Goal: Task Accomplishment & Management: Use online tool/utility

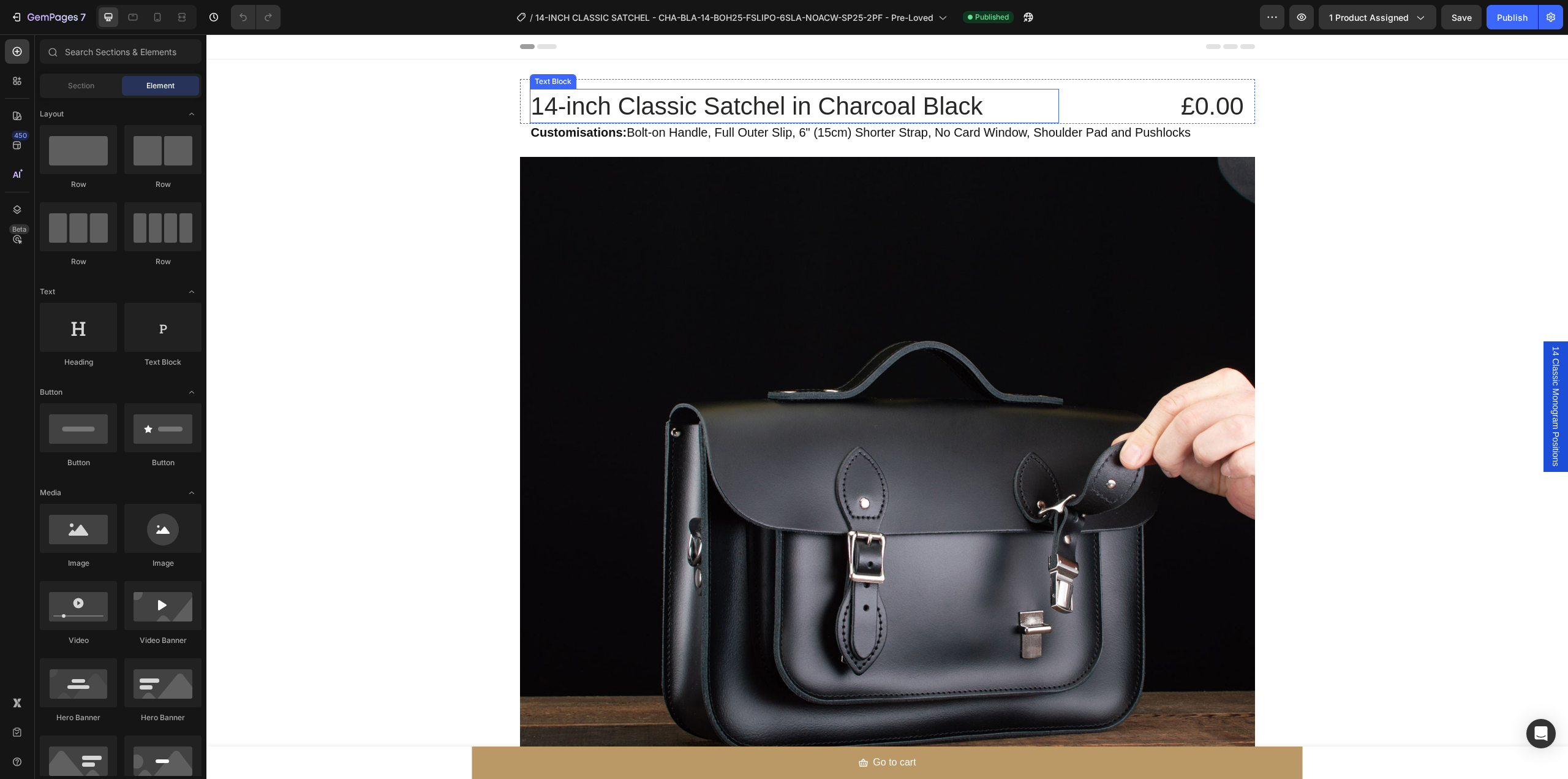
click at [791, 110] on p "14-inch Classic Satchel in Charcoal Black" at bounding box center [795, 107] width 527 height 32
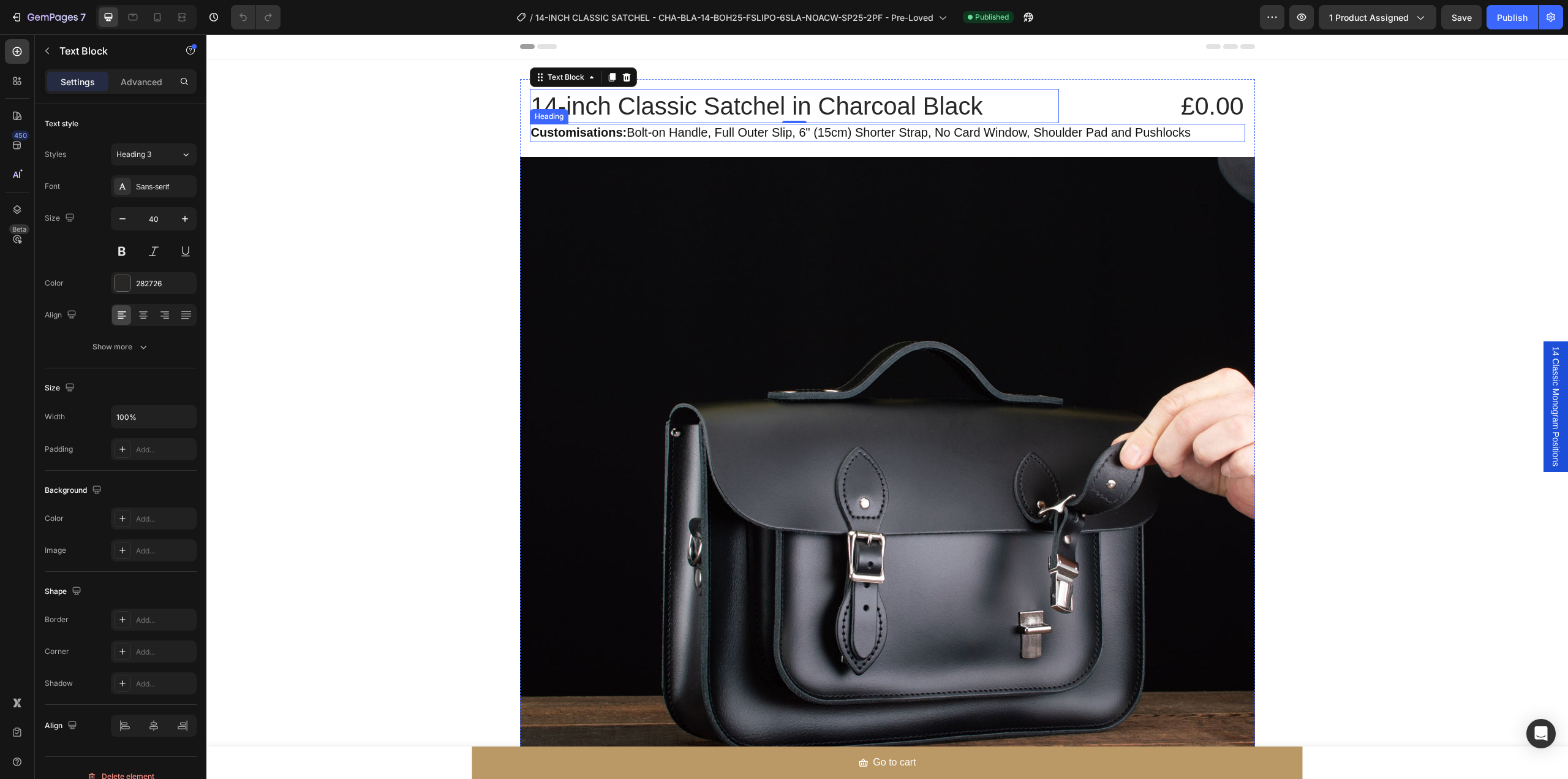
click at [623, 133] on span "Customisations: Bolt-on Handle, Full Outer Slip, 6" (15cm) Shorter Strap, No Ca…" at bounding box center [861, 132] width 661 height 13
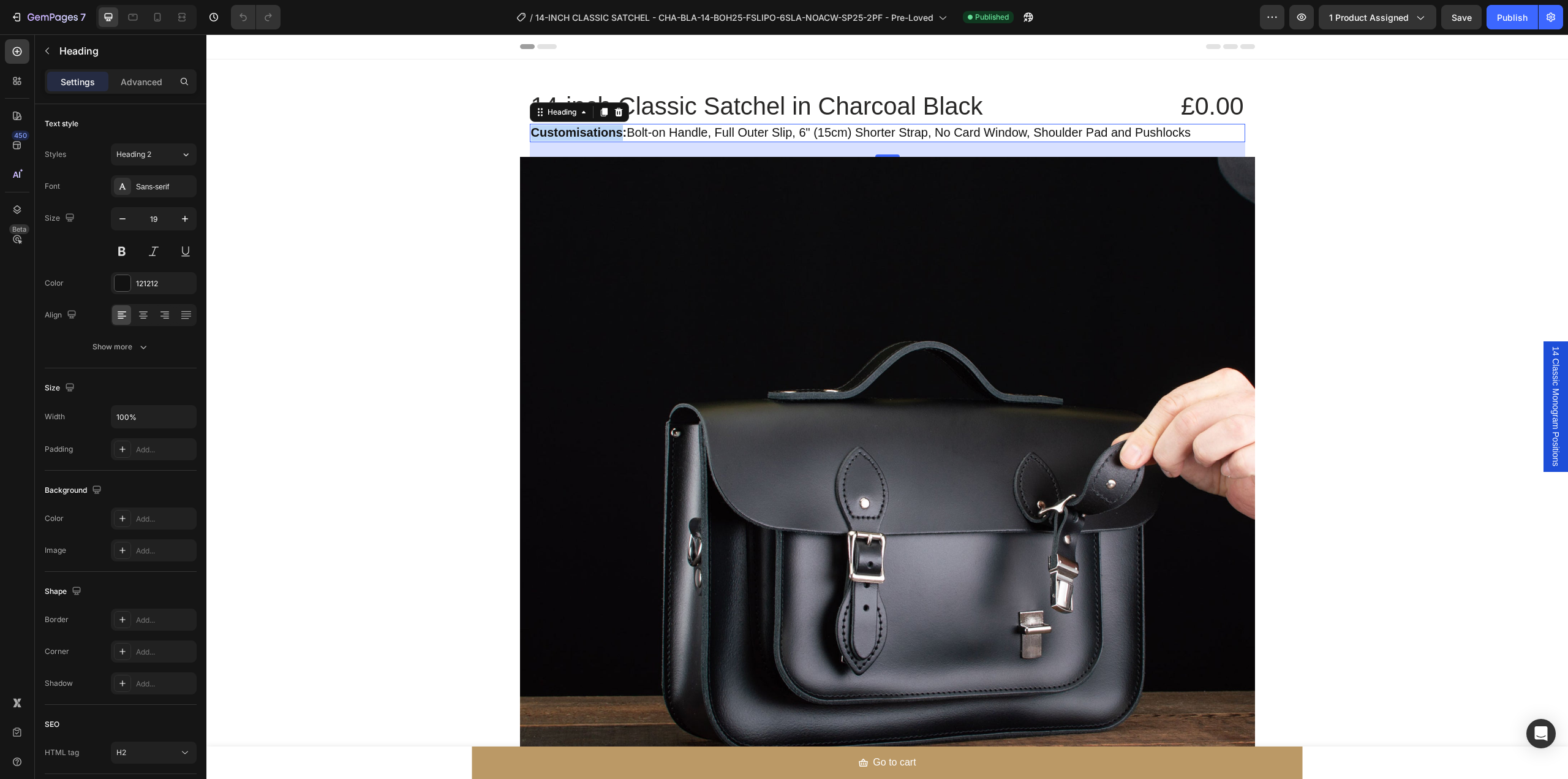
click at [566, 130] on strong "Customisations:" at bounding box center [579, 132] width 96 height 13
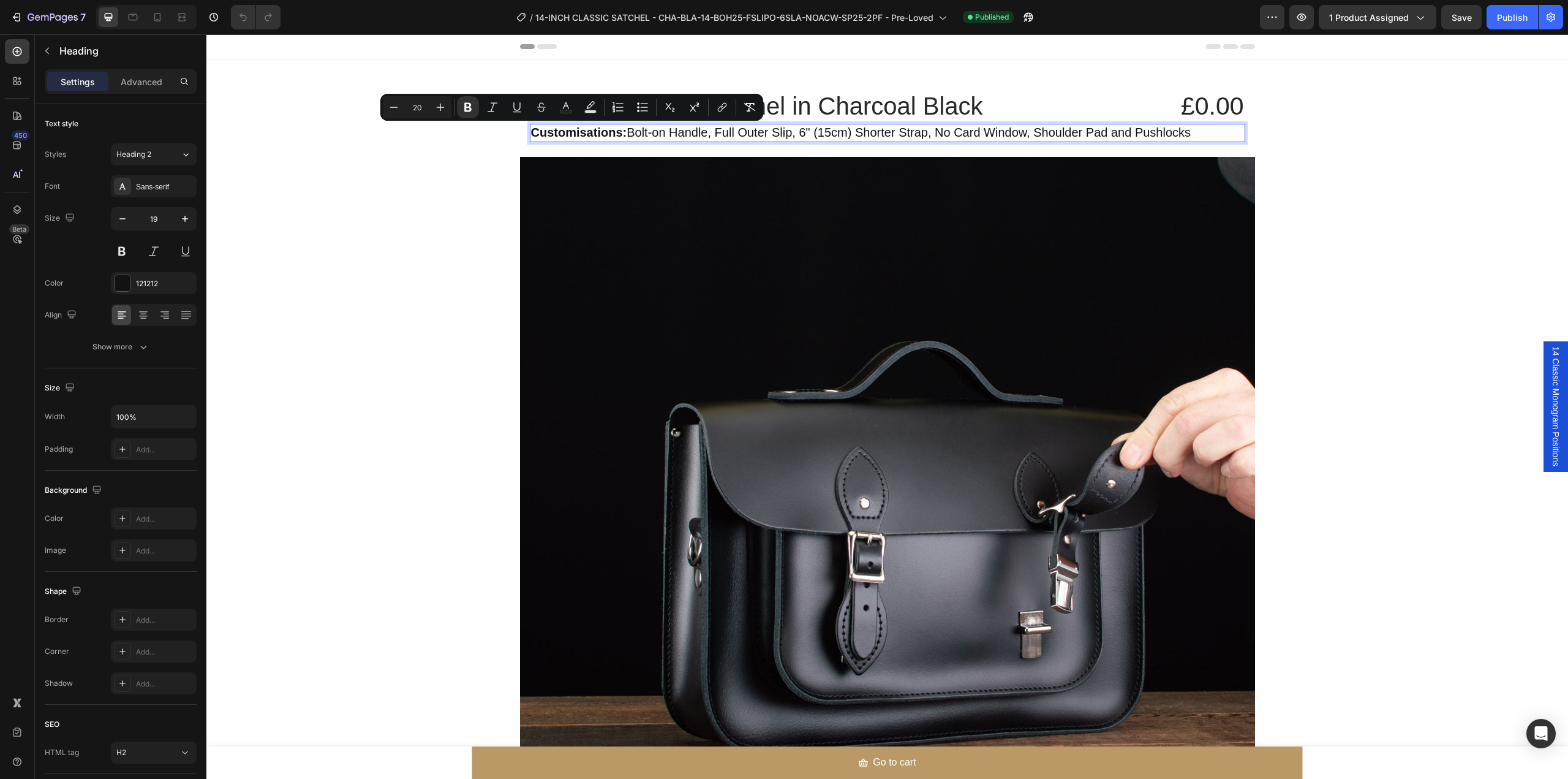
click at [639, 133] on span "Customisations: Bolt-on Handle, Full Outer Slip, 6" (15cm) Shorter Strap, No Ca…" at bounding box center [861, 132] width 661 height 13
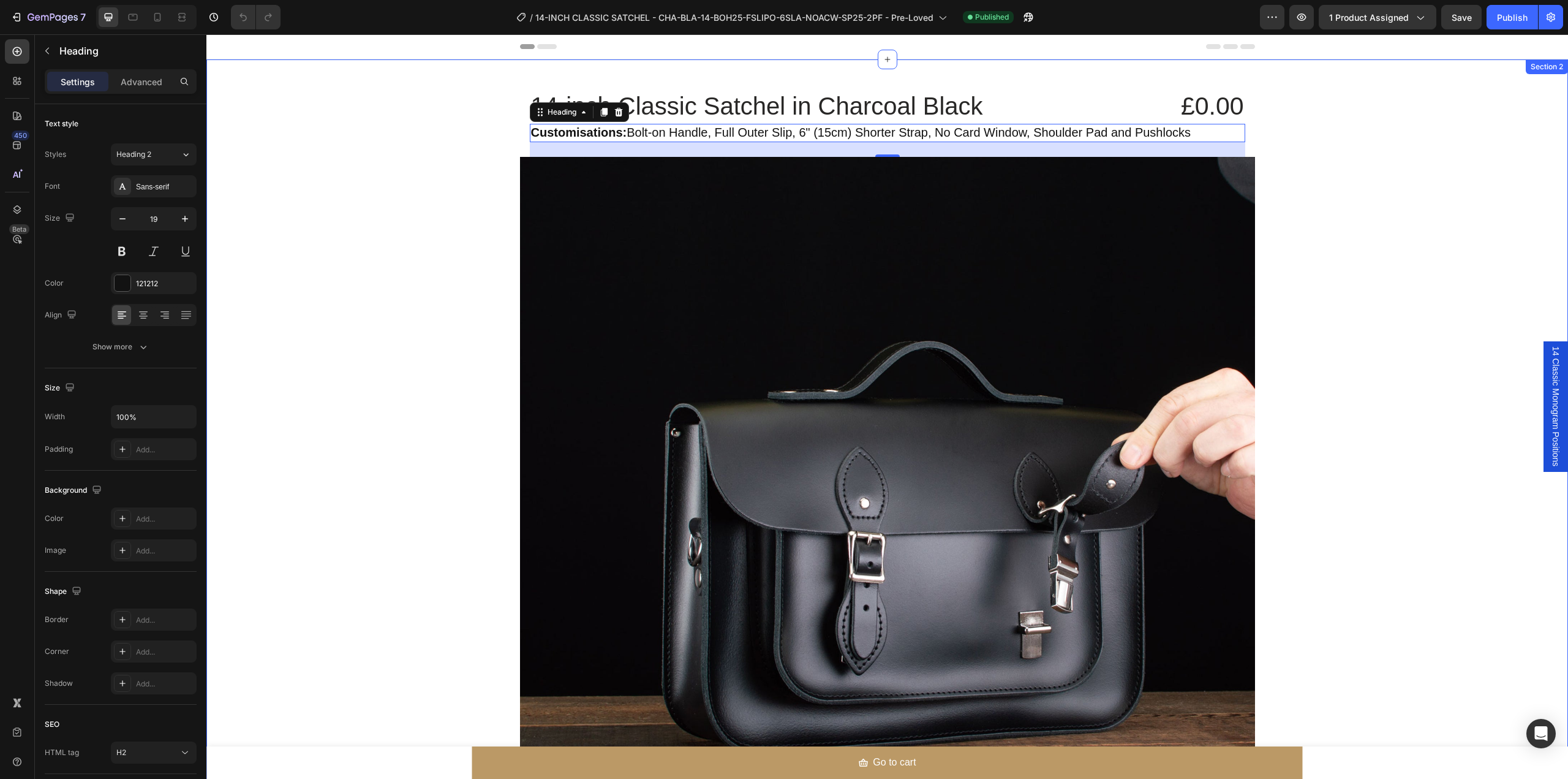
click at [1347, 246] on div "14-inch Classic Satchel in Charcoal Black Text Block £0.00 Product Price Produc…" at bounding box center [887, 790] width 1362 height 1424
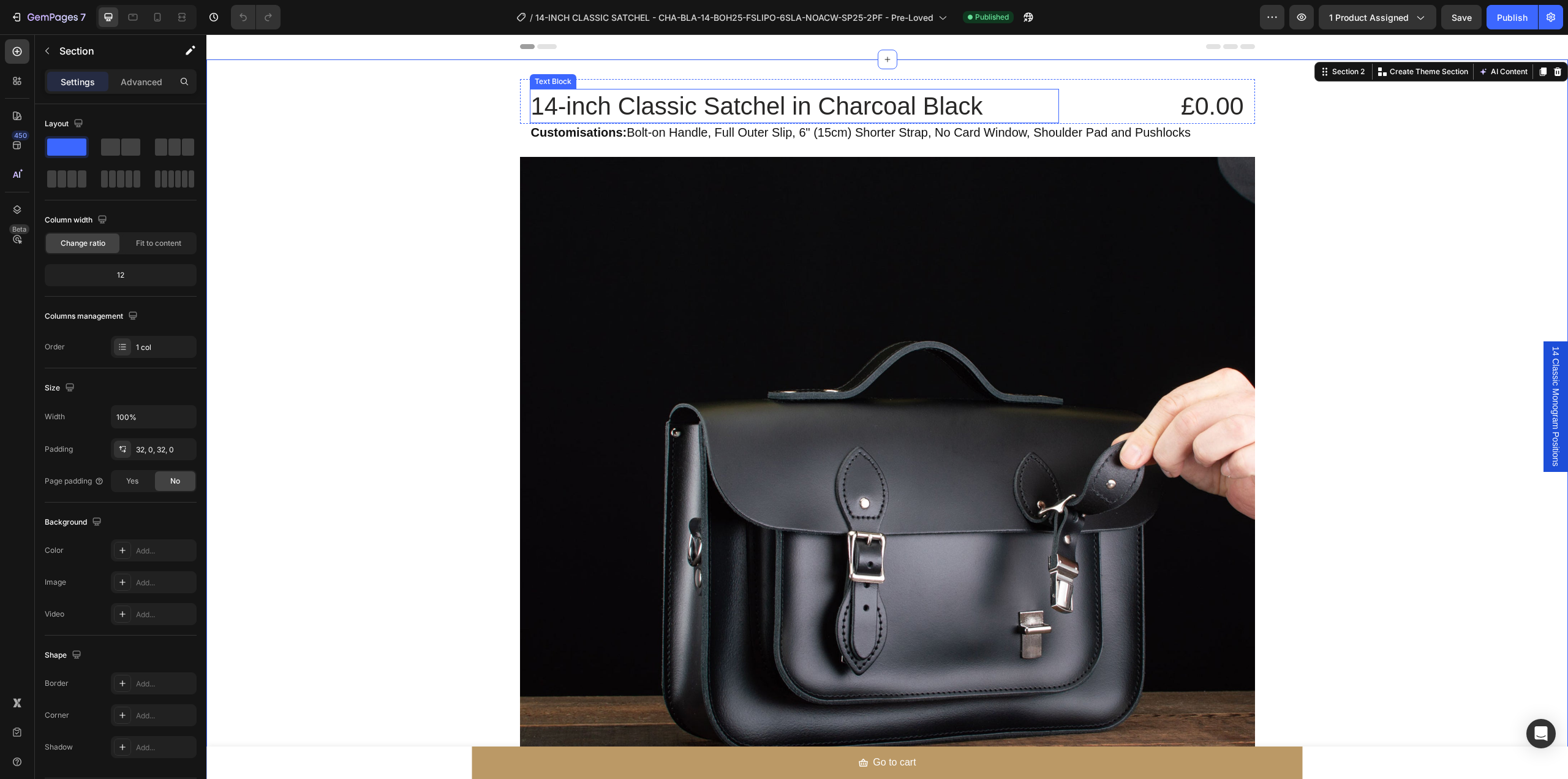
click at [901, 109] on p "14-inch Classic Satchel in Charcoal Black" at bounding box center [795, 107] width 527 height 32
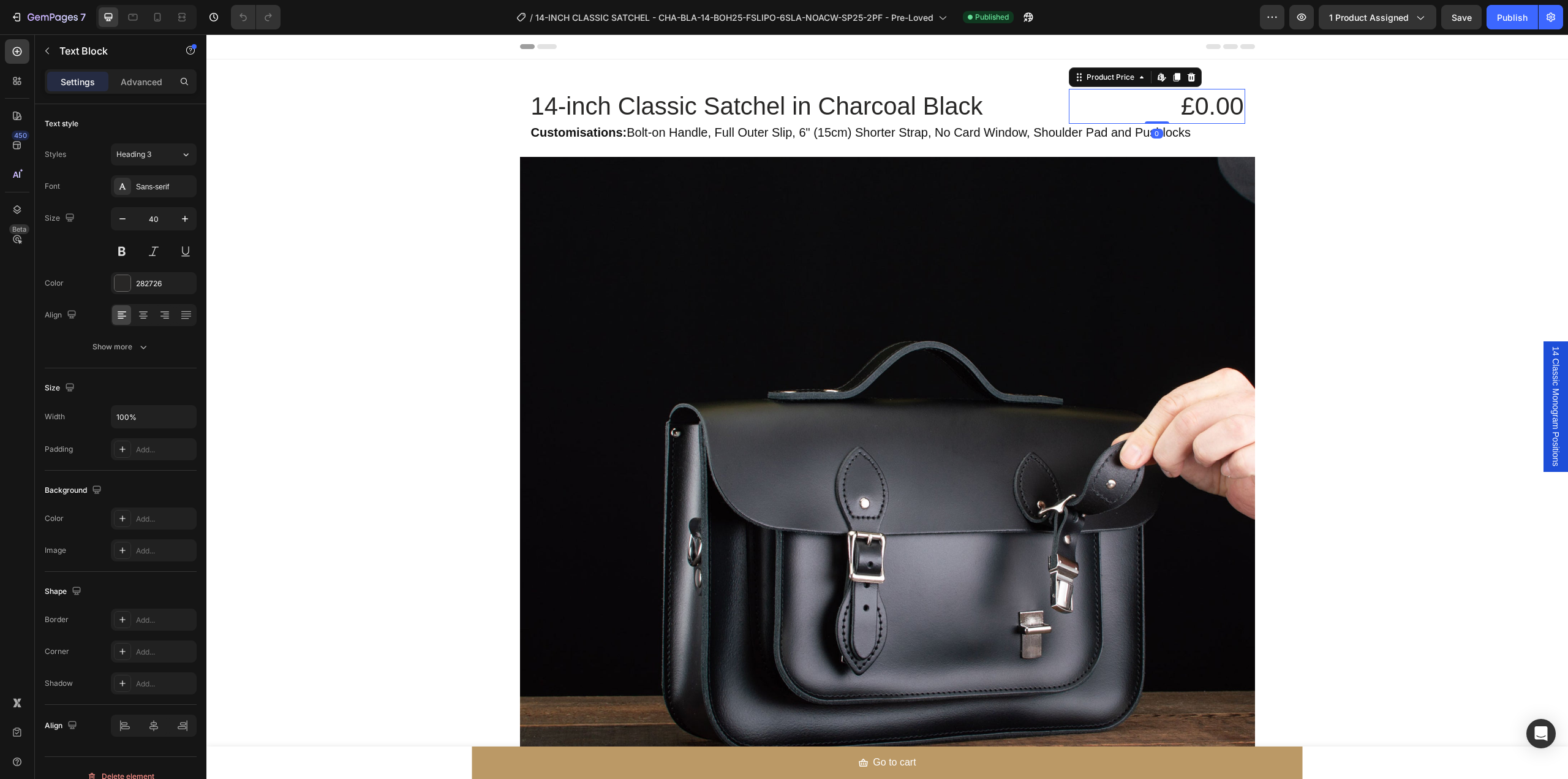
click at [1136, 111] on div "£0.00" at bounding box center [1157, 106] width 177 height 35
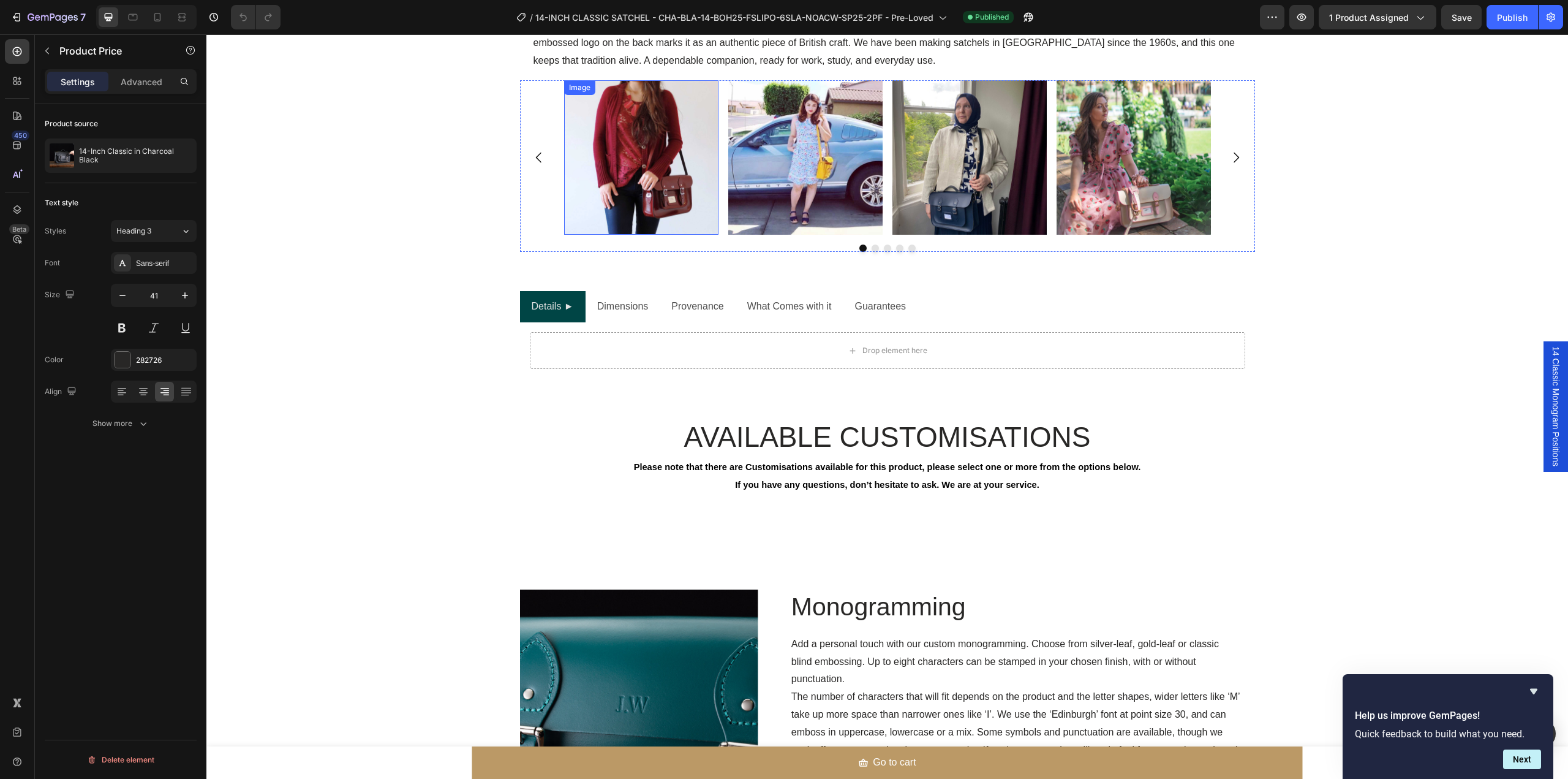
scroll to position [1307, 0]
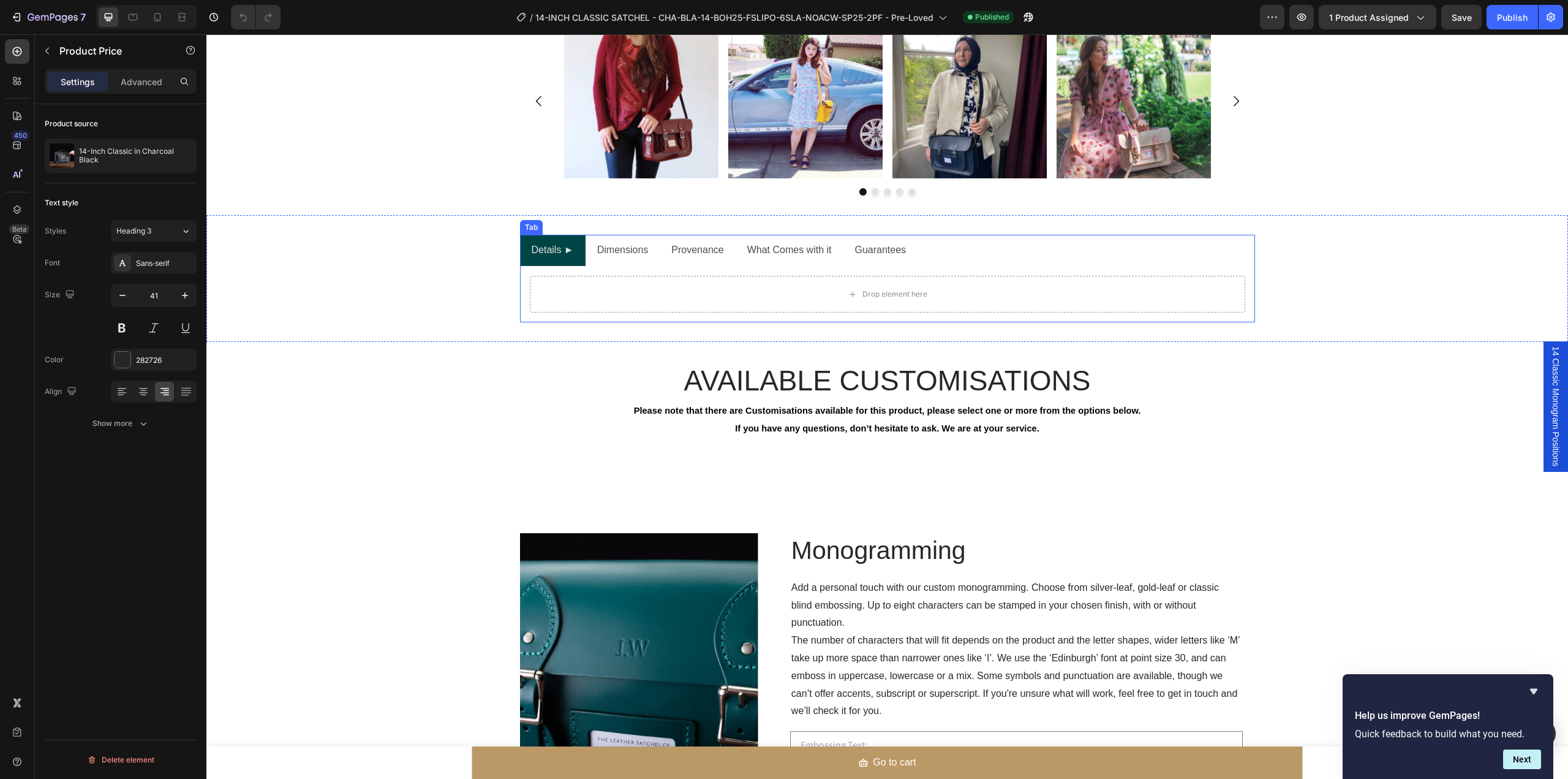
click at [610, 255] on p "Dimensions" at bounding box center [623, 250] width 51 height 18
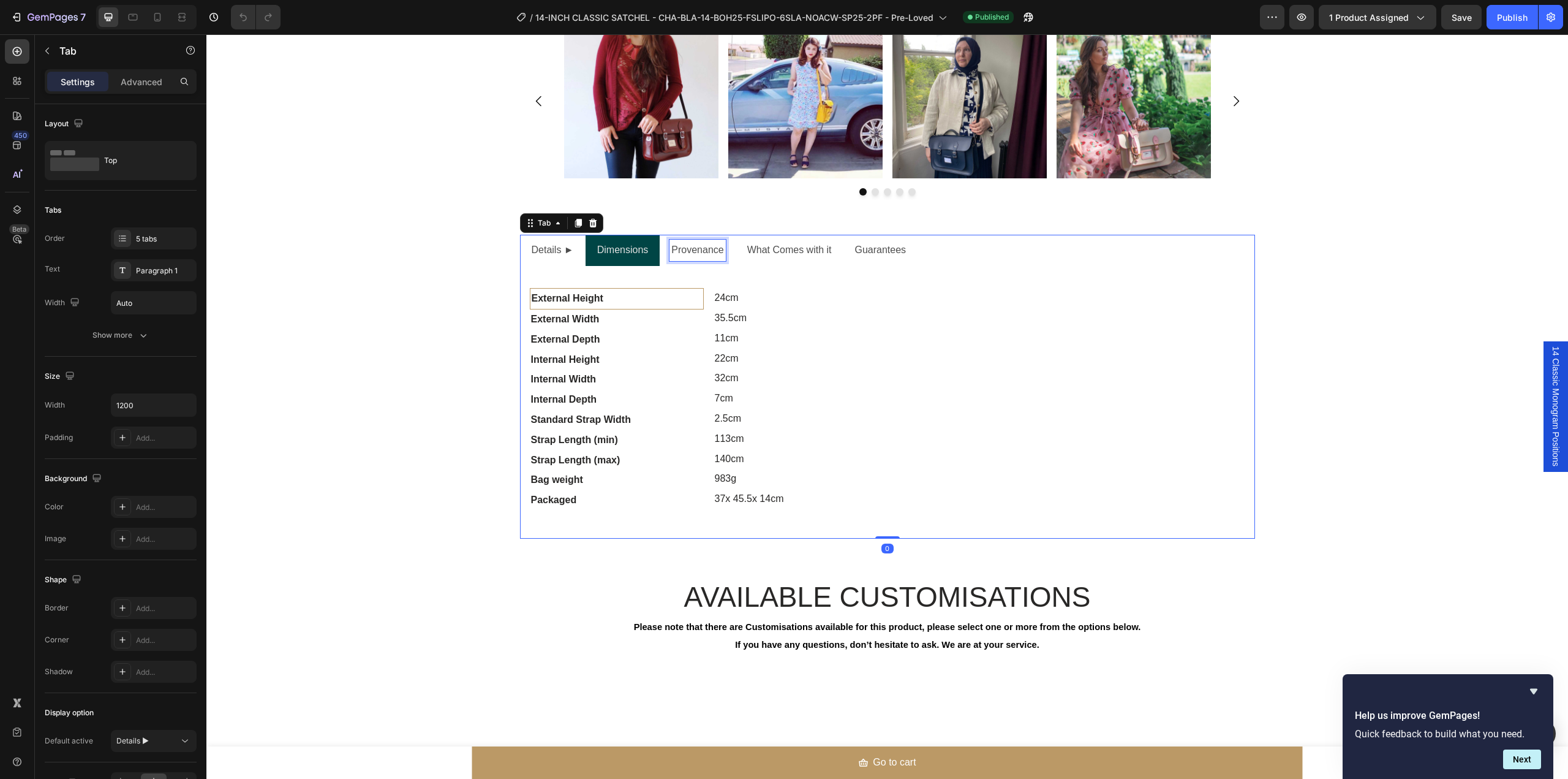
click at [721, 249] on p "Provenance" at bounding box center [697, 250] width 52 height 18
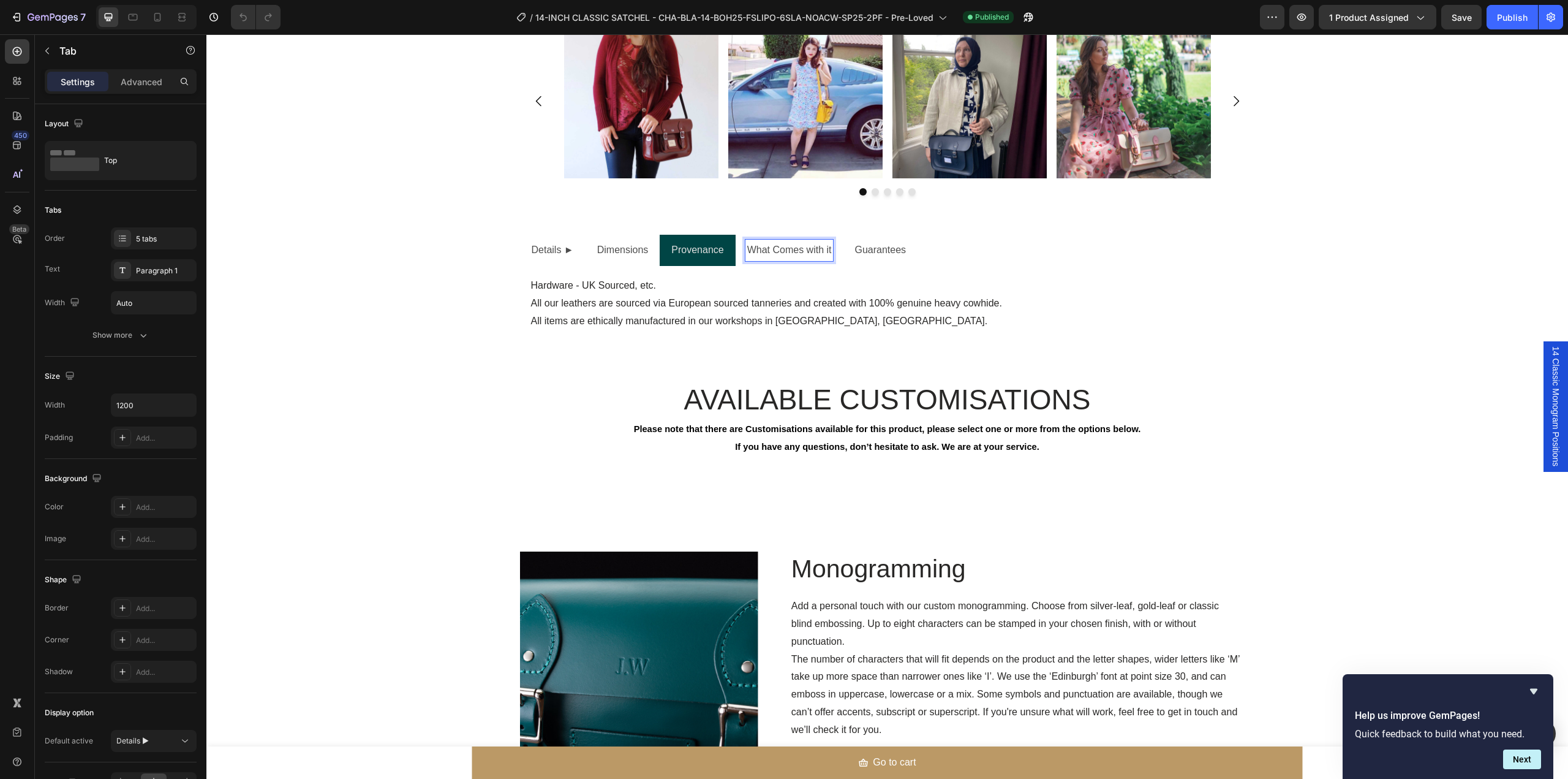
click at [777, 248] on p "What Comes with it" at bounding box center [789, 250] width 85 height 18
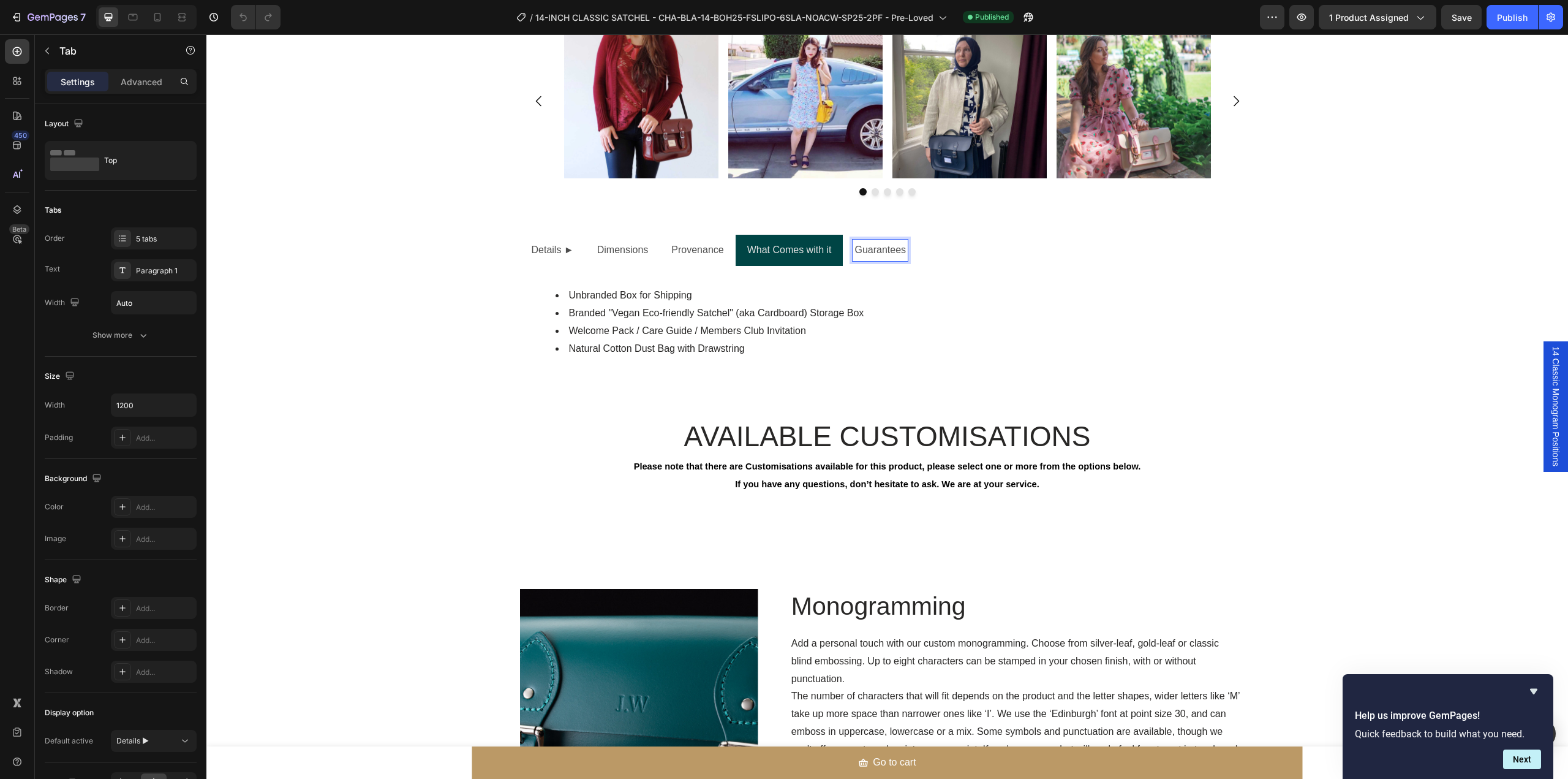
click at [866, 249] on p "Guarantees" at bounding box center [881, 250] width 51 height 18
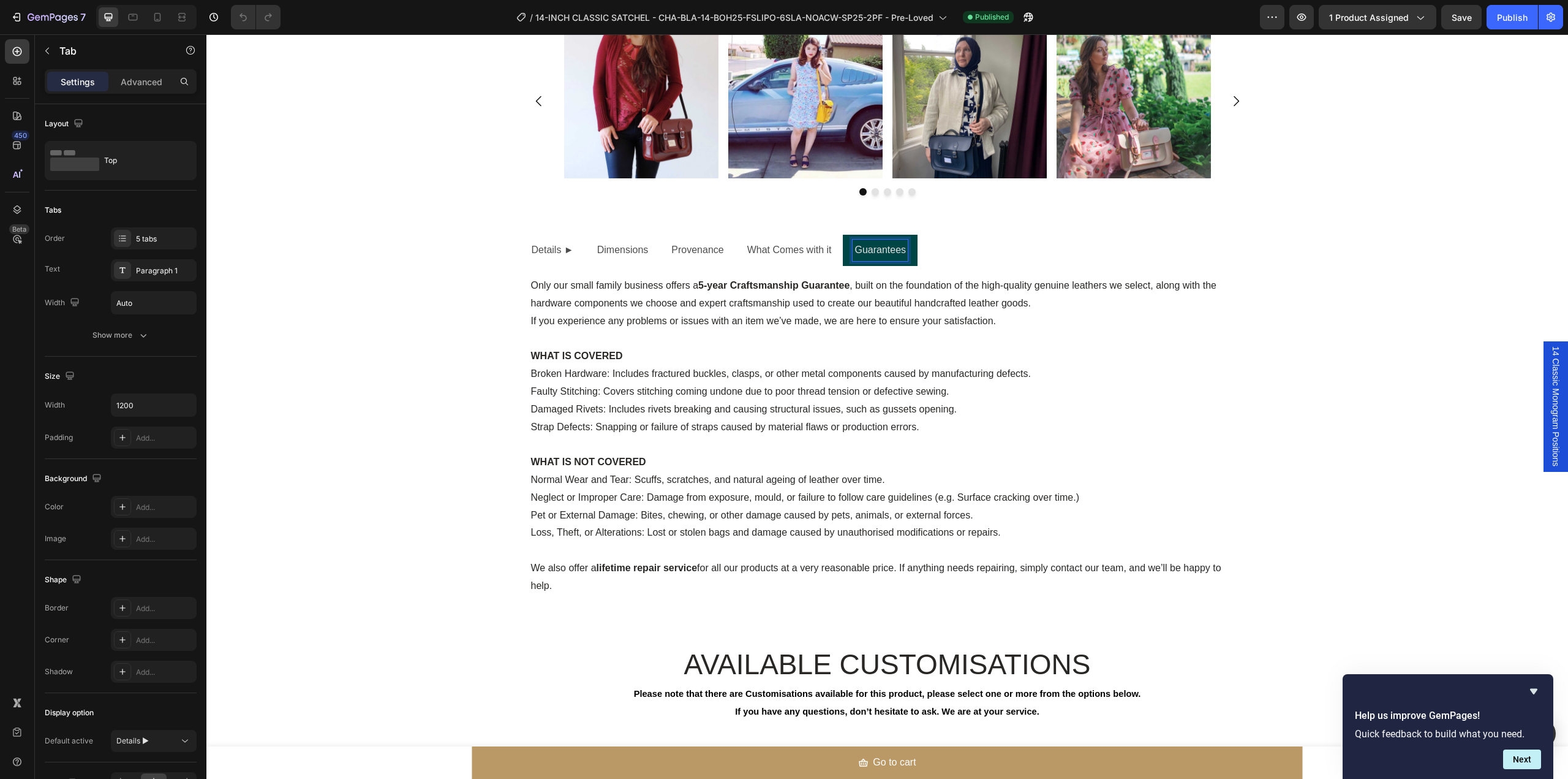
click at [701, 249] on p "Provenance" at bounding box center [697, 250] width 52 height 18
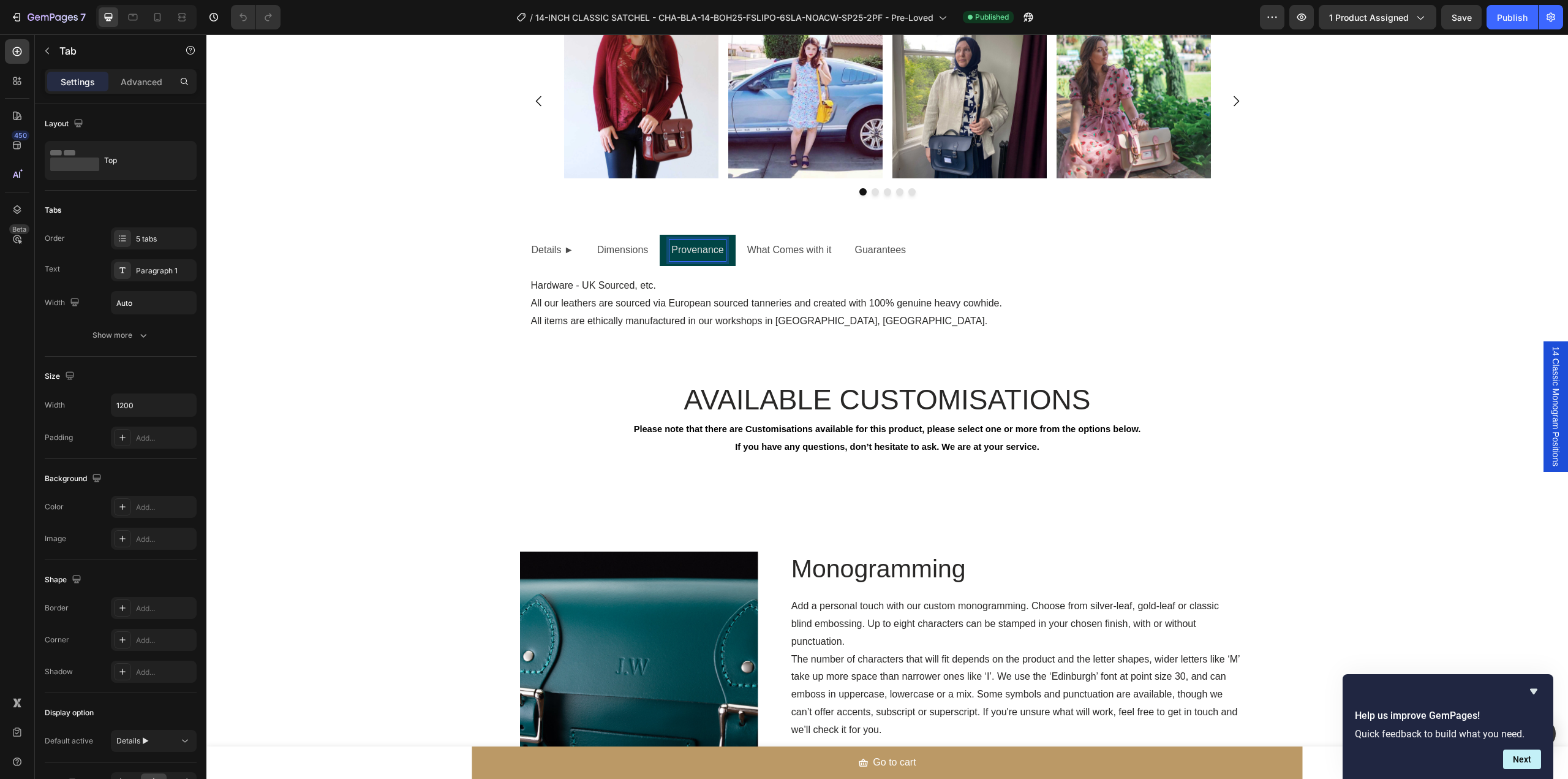
click at [641, 251] on p "Dimensions" at bounding box center [623, 250] width 51 height 18
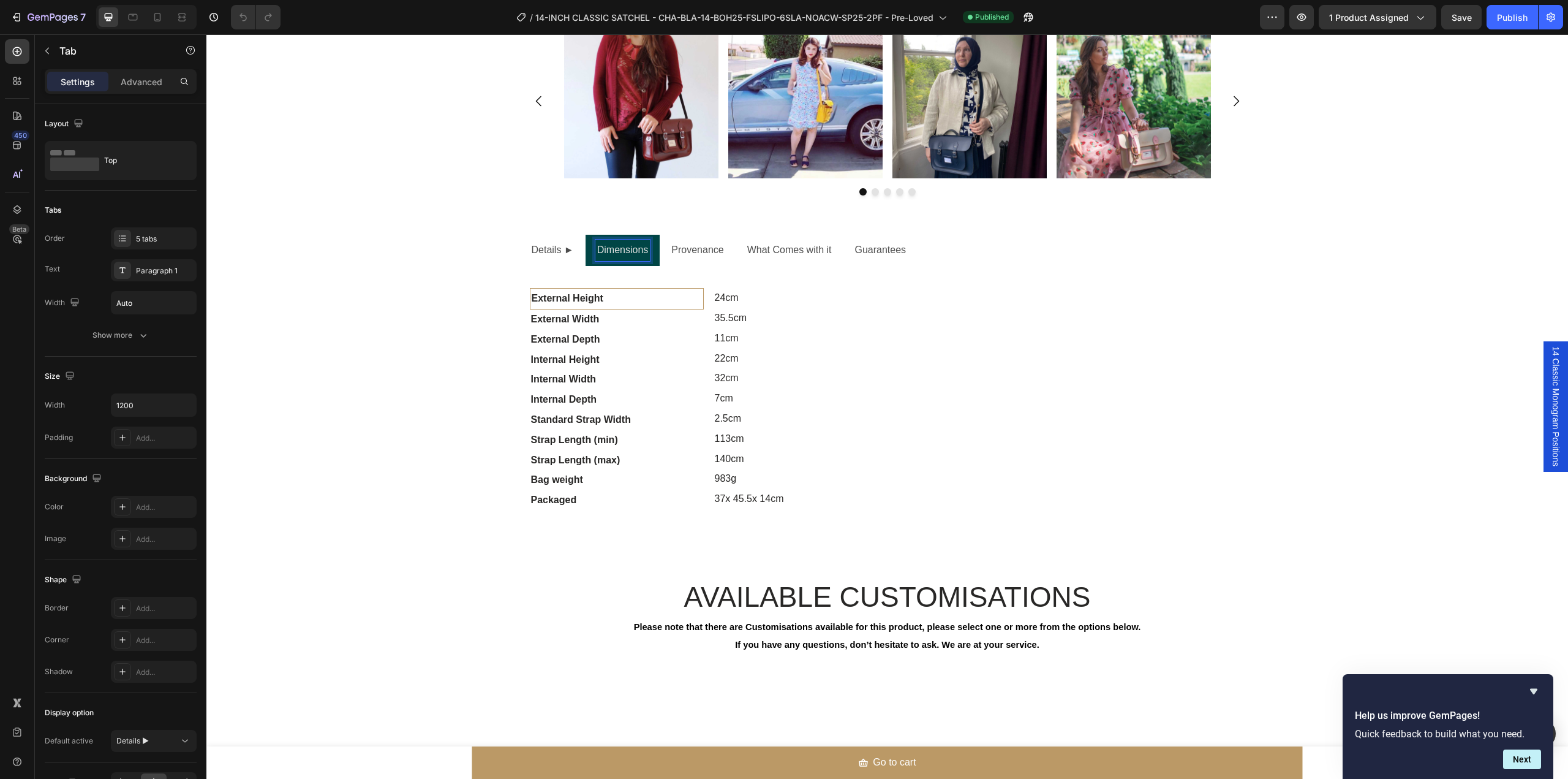
click at [561, 251] on p "Details ►" at bounding box center [552, 250] width 42 height 18
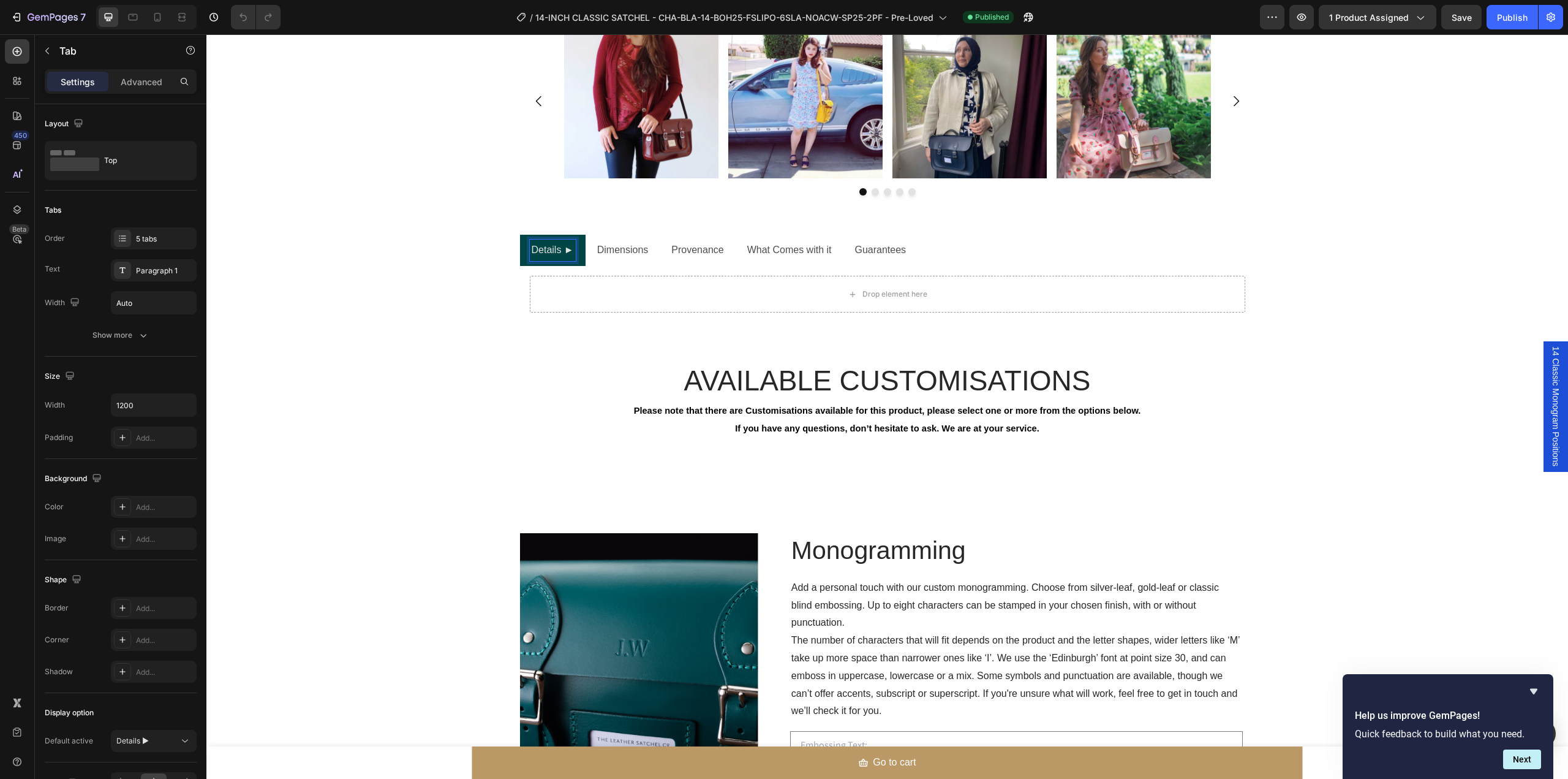
click at [950, 258] on ul "Details ► Dimensions Provenance What Comes with it Guarantees" at bounding box center [887, 250] width 735 height 31
click at [1271, 258] on div "Details ► Dimensions Provenance What Comes with it Guarantees Drop element here…" at bounding box center [887, 279] width 1362 height 88
click at [627, 254] on p "Dimensions" at bounding box center [623, 250] width 51 height 18
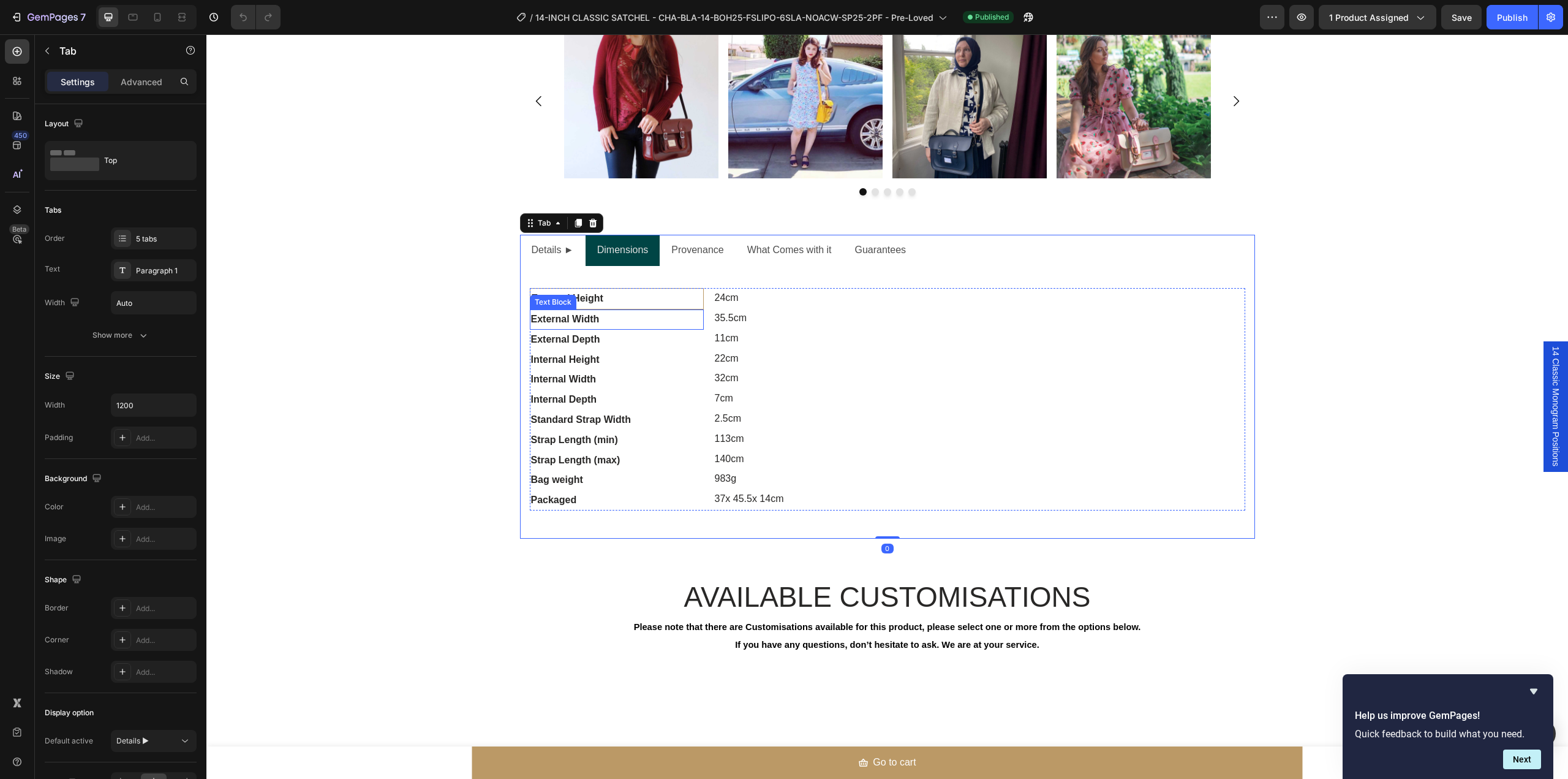
click at [619, 322] on div "External Width" at bounding box center [616, 319] width 174 height 20
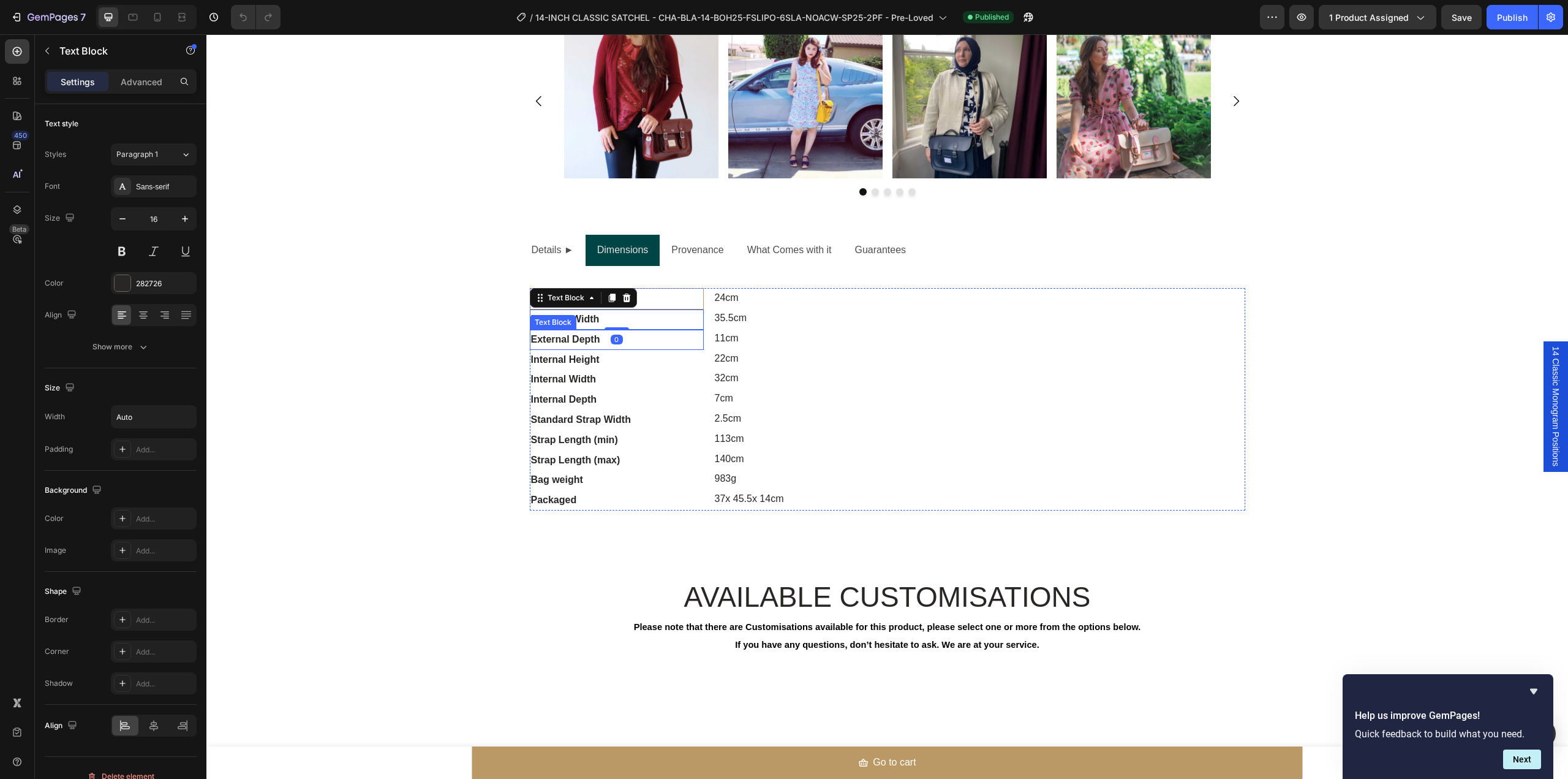
click at [665, 344] on div "External Depth" at bounding box center [616, 340] width 174 height 20
click at [657, 364] on div "Internal Height" at bounding box center [616, 360] width 174 height 20
click at [661, 383] on div "Internal Width" at bounding box center [616, 380] width 174 height 20
click at [121, 88] on p "Advanced" at bounding box center [142, 82] width 42 height 13
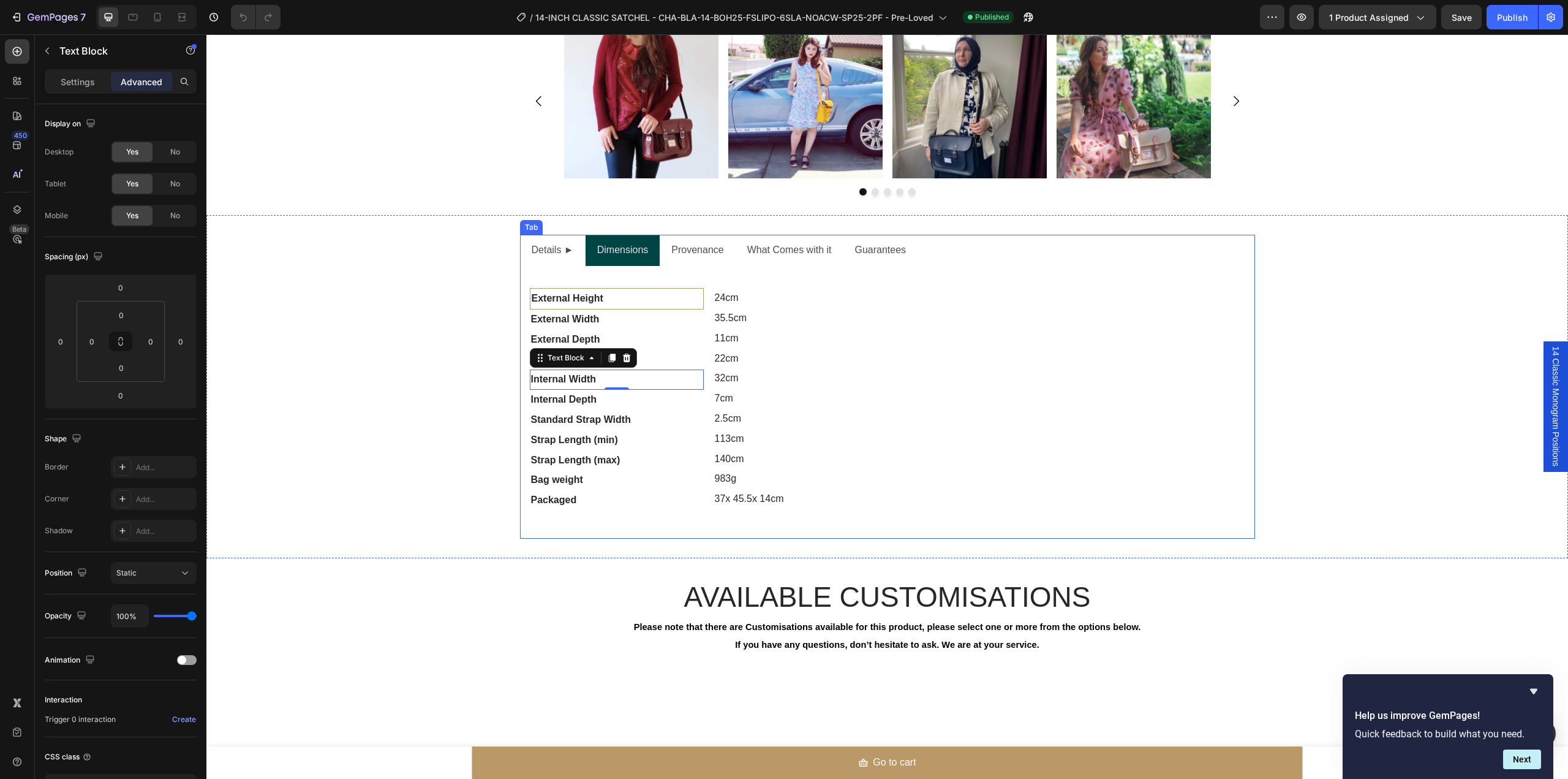
click at [717, 251] on p "Provenance" at bounding box center [697, 250] width 52 height 18
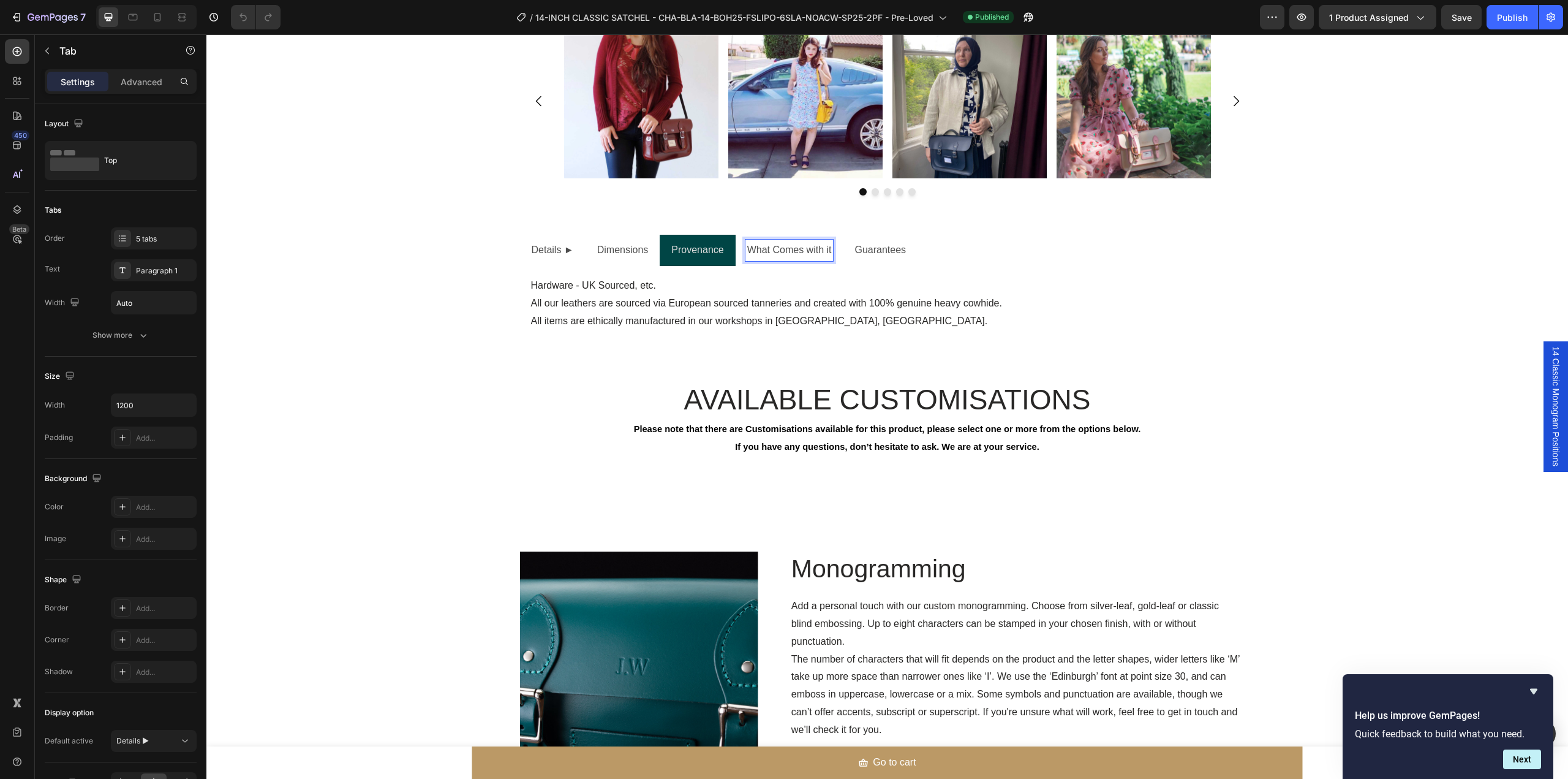
click at [1003, 266] on div "Text Block External Height Text Block External Width Text Block External Depth …" at bounding box center [887, 303] width 735 height 75
click at [1324, 272] on div "Details ► Dimensions Provenance What Comes with it Guarantees Text Block Extern…" at bounding box center [887, 287] width 1362 height 106
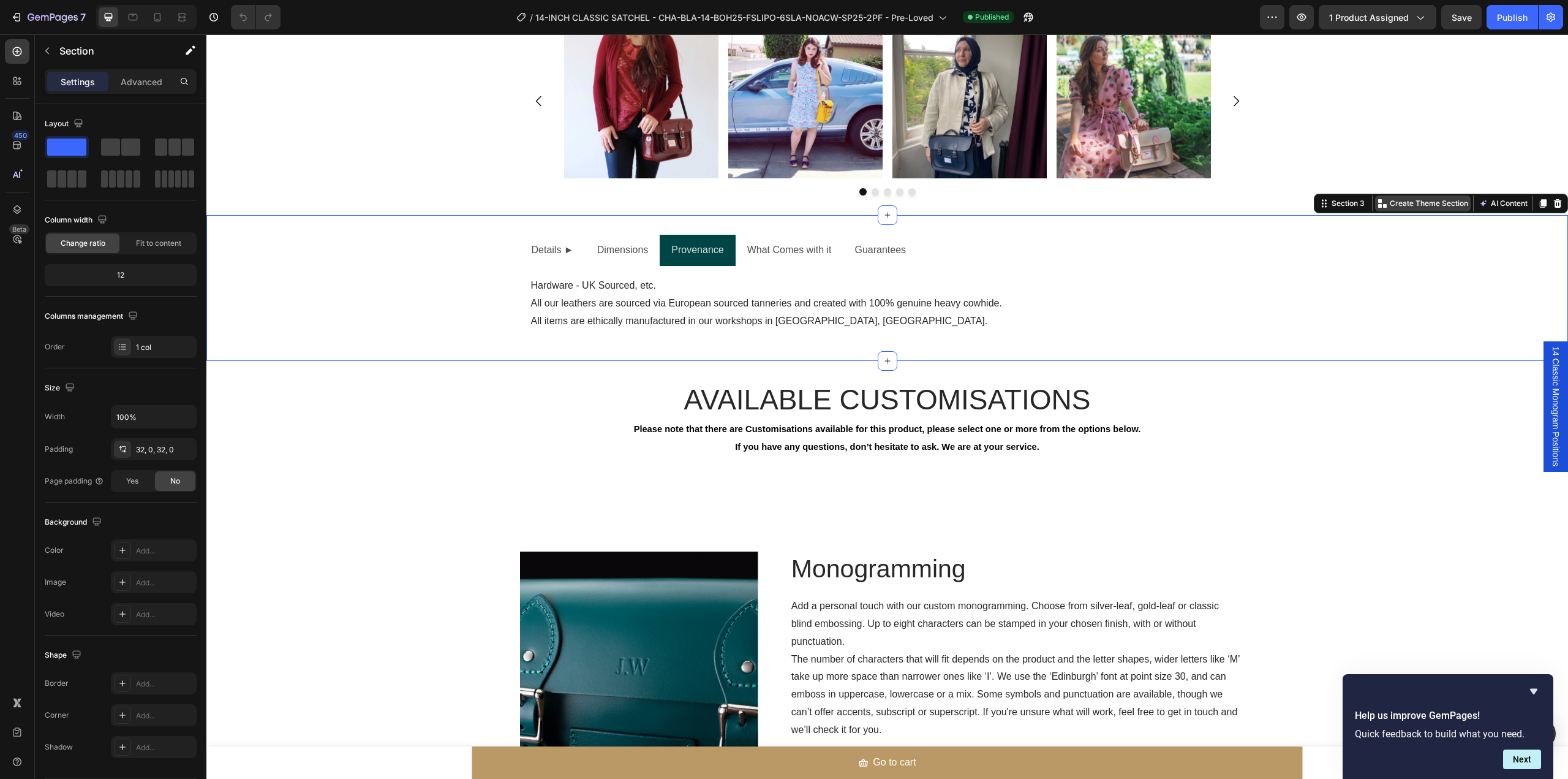
click at [1393, 204] on p "Create Theme Section" at bounding box center [1429, 204] width 78 height 11
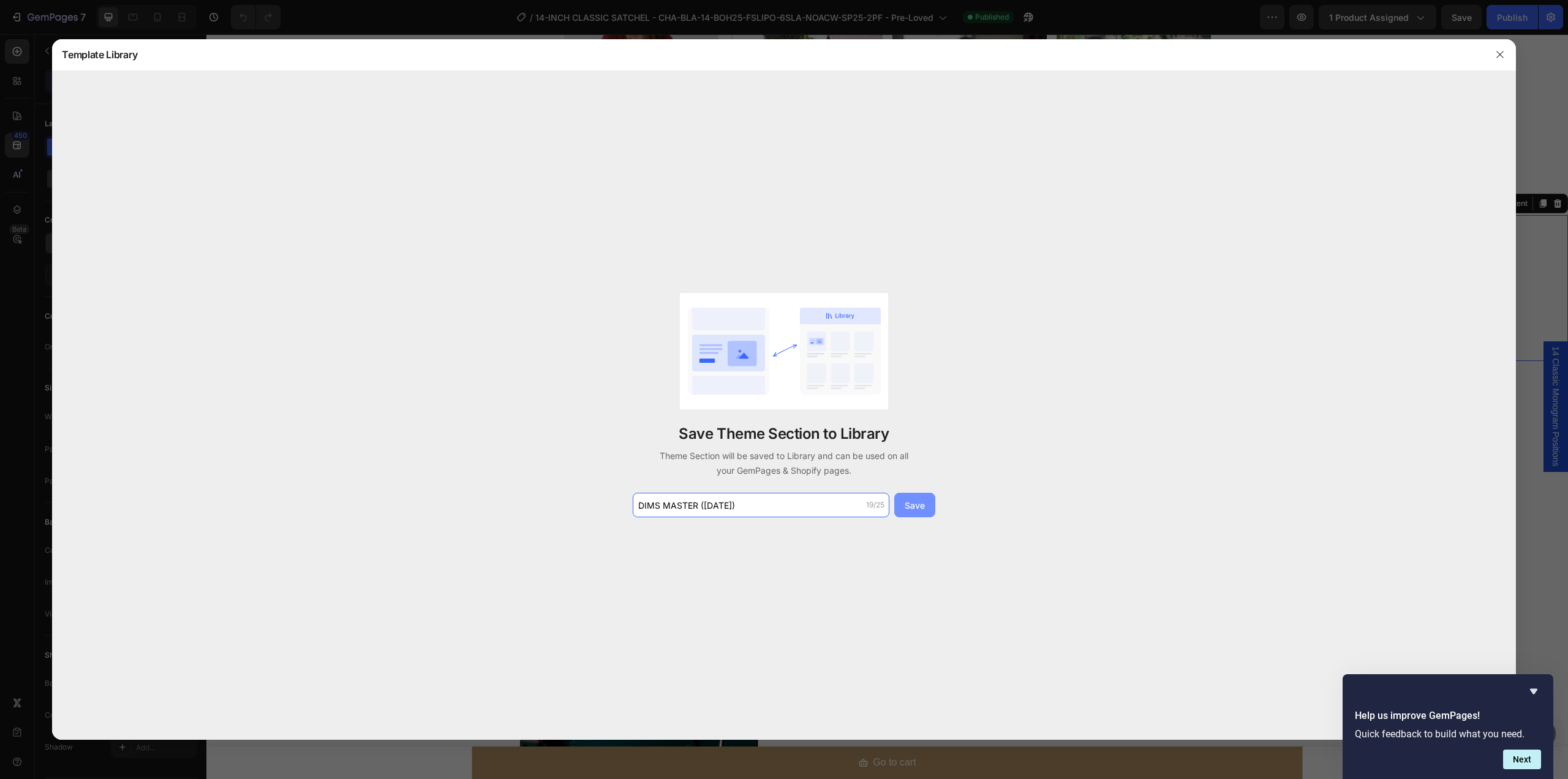
type input "DIMS MASTER ([DATE])"
click at [919, 502] on div "Save" at bounding box center [915, 505] width 20 height 13
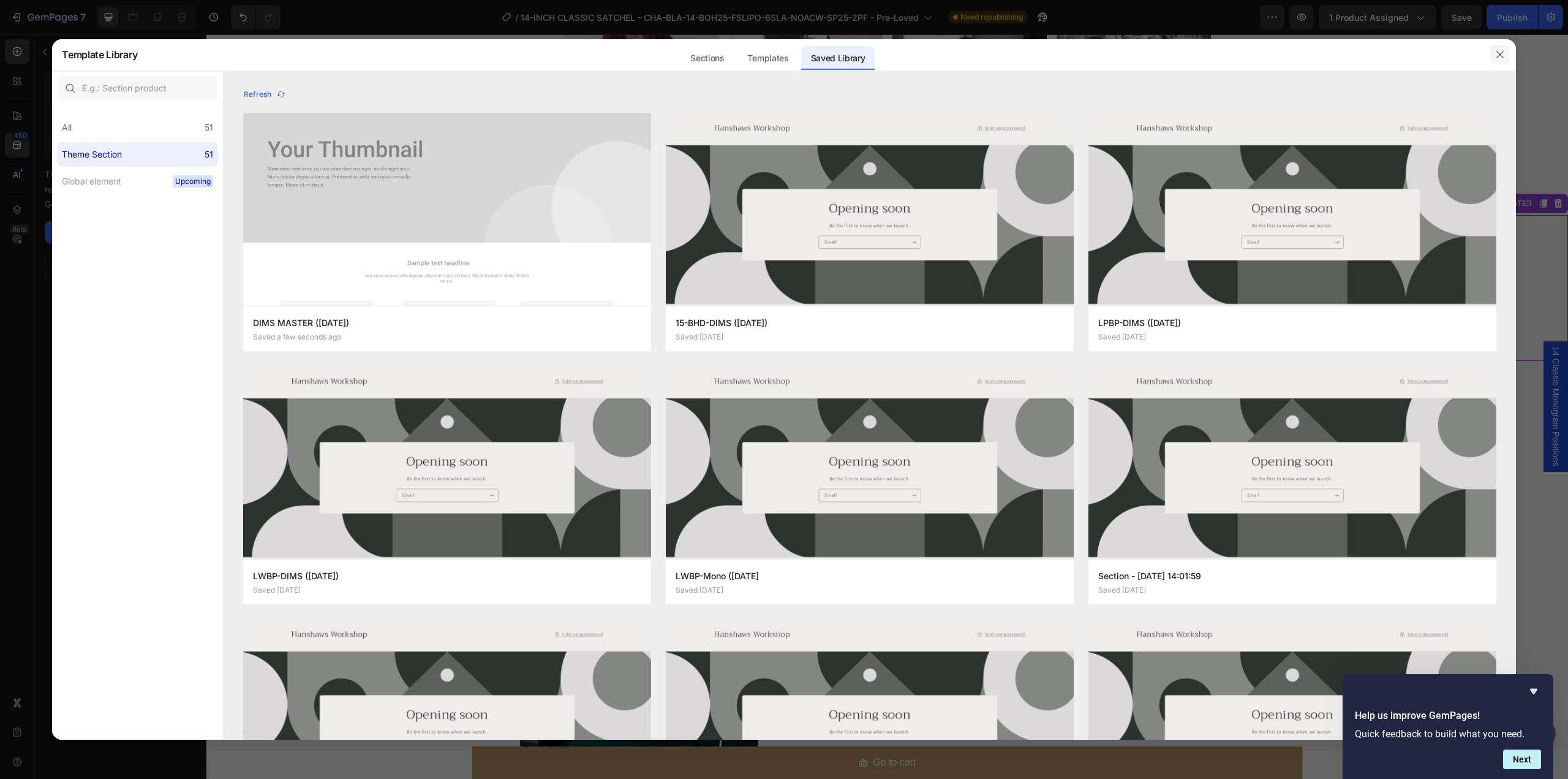
click at [1506, 55] on button "button" at bounding box center [1500, 54] width 20 height 20
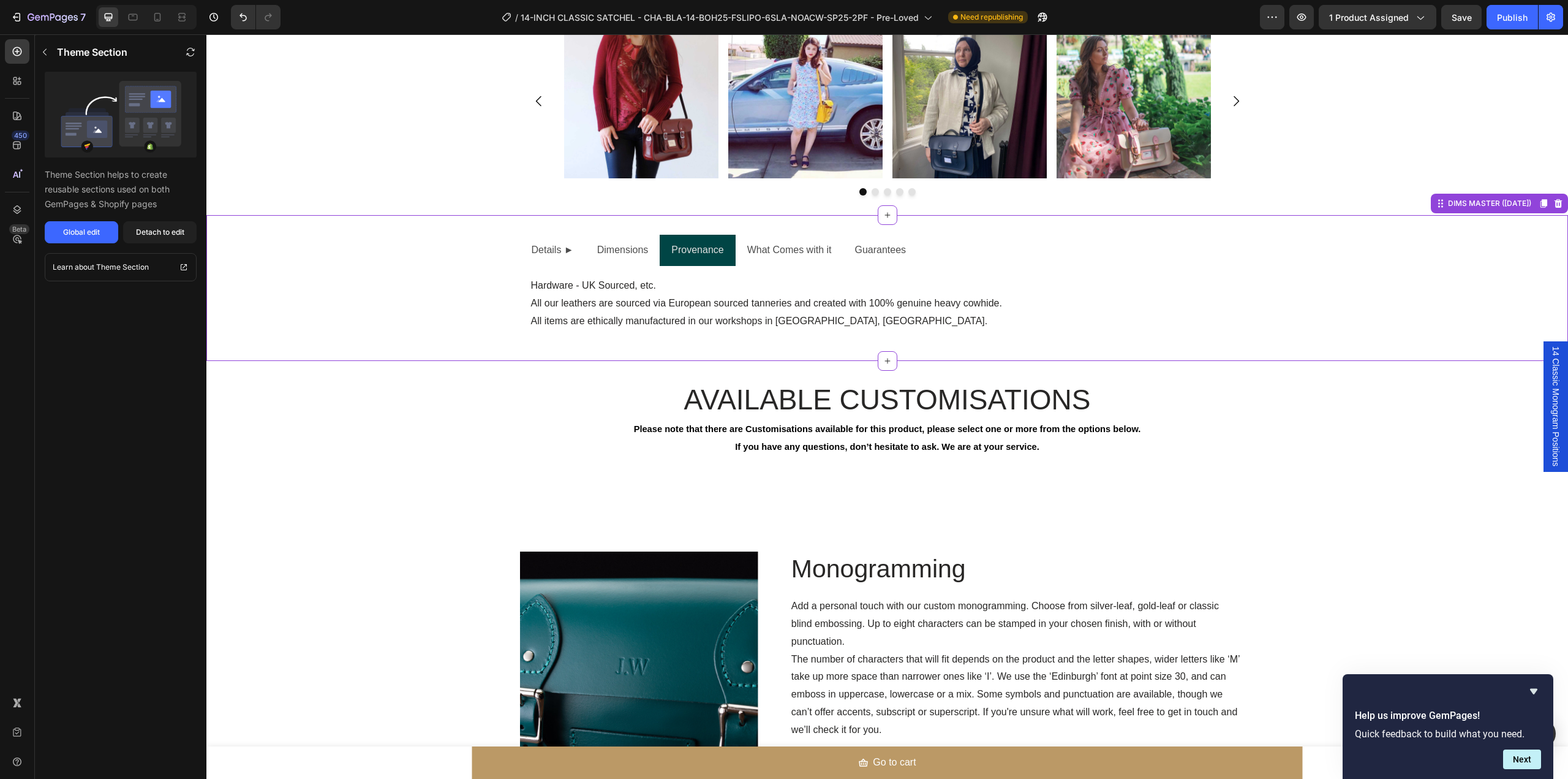
click at [1267, 302] on div "Details ► Dimensions Provenance What Comes with it Guarantees Text Block Extern…" at bounding box center [887, 287] width 1362 height 106
click at [72, 226] on button "Global edit" at bounding box center [81, 232] width 73 height 22
